Goal: Task Accomplishment & Management: Manage account settings

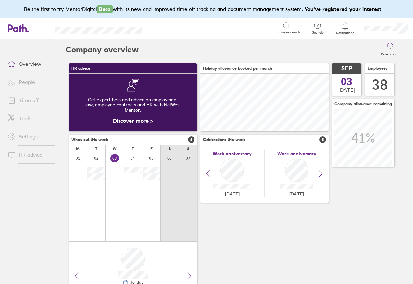
scroll to position [39, 0]
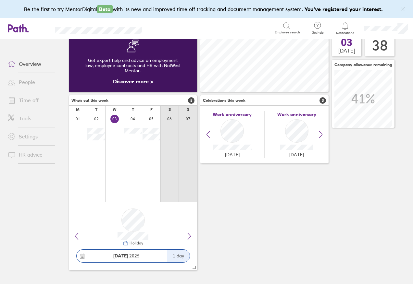
click at [97, 121] on div at bounding box center [96, 158] width 18 height 89
click at [43, 67] on link "Overview" at bounding box center [29, 63] width 52 height 13
click at [30, 67] on link "Overview" at bounding box center [29, 63] width 52 height 13
click at [21, 99] on link "Time off" at bounding box center [29, 100] width 52 height 13
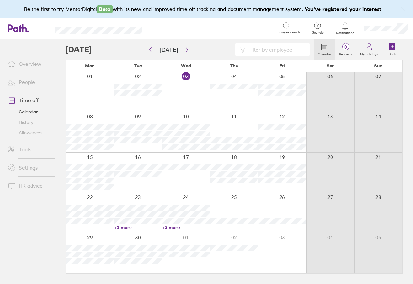
click at [122, 228] on link "+1 more" at bounding box center [137, 228] width 47 height 6
click at [171, 228] on link "+2 more" at bounding box center [185, 228] width 47 height 6
click at [140, 228] on link "+1 more" at bounding box center [137, 228] width 47 height 6
click at [254, 50] on input at bounding box center [276, 49] width 60 height 12
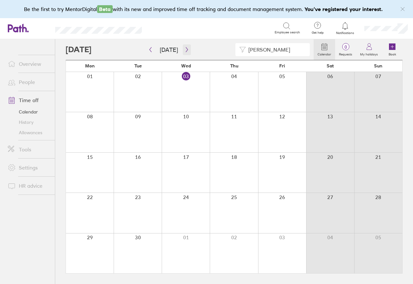
click at [184, 50] on icon "button" at bounding box center [186, 49] width 5 height 5
click at [275, 49] on input "[PERSON_NAME]" at bounding box center [276, 49] width 60 height 12
type input "k"
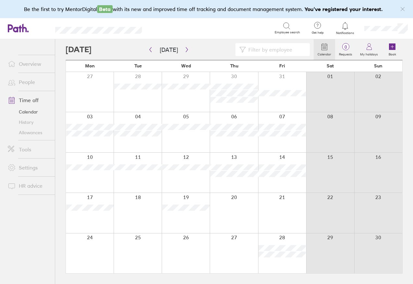
click at [176, 101] on div at bounding box center [186, 92] width 48 height 40
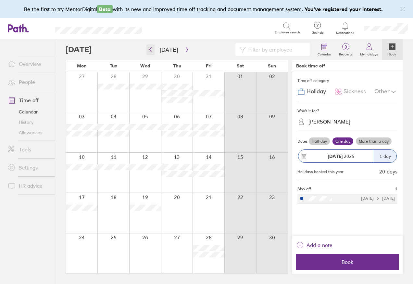
click at [149, 50] on icon "button" at bounding box center [150, 49] width 5 height 5
click at [152, 51] on icon "button" at bounding box center [150, 49] width 5 height 5
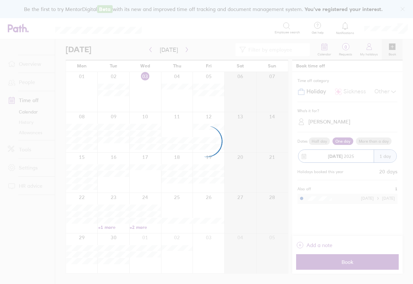
drag, startPoint x: 24, startPoint y: 234, endPoint x: 29, endPoint y: 236, distance: 5.4
click at [29, 236] on div at bounding box center [206, 142] width 413 height 284
